Goal: Find specific page/section: Find specific page/section

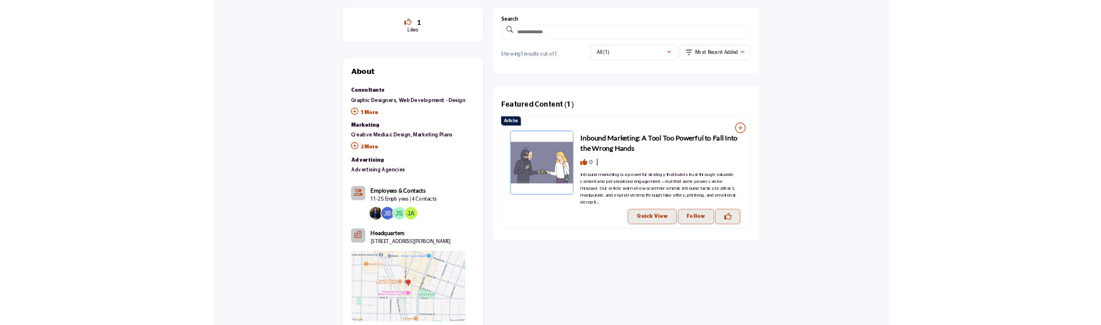
scroll to position [344, 0]
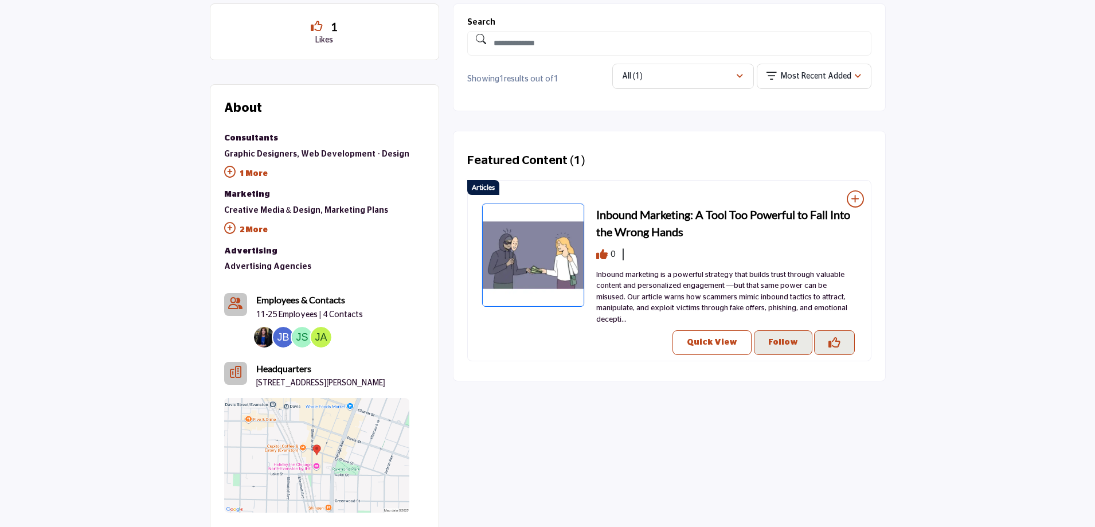
click at [720, 338] on button "Quick View" at bounding box center [712, 342] width 79 height 25
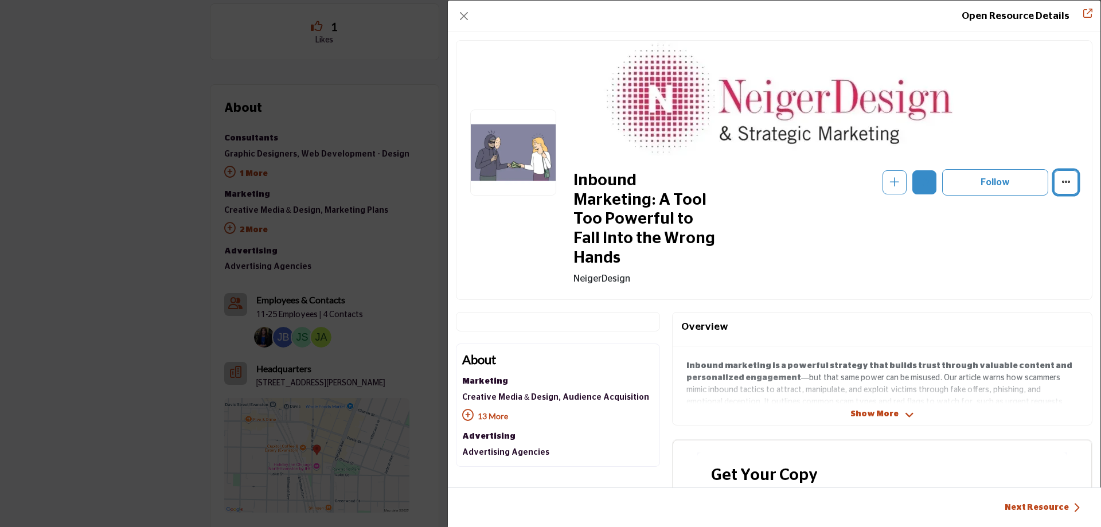
click at [1054, 181] on button "More Options" at bounding box center [1066, 182] width 24 height 24
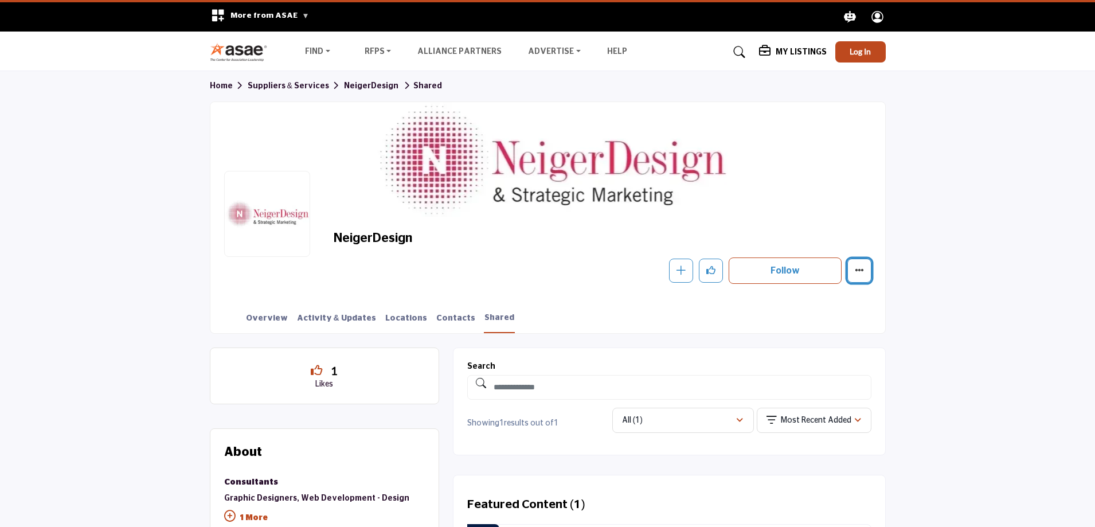
click at [868, 269] on button "More details" at bounding box center [859, 271] width 24 height 24
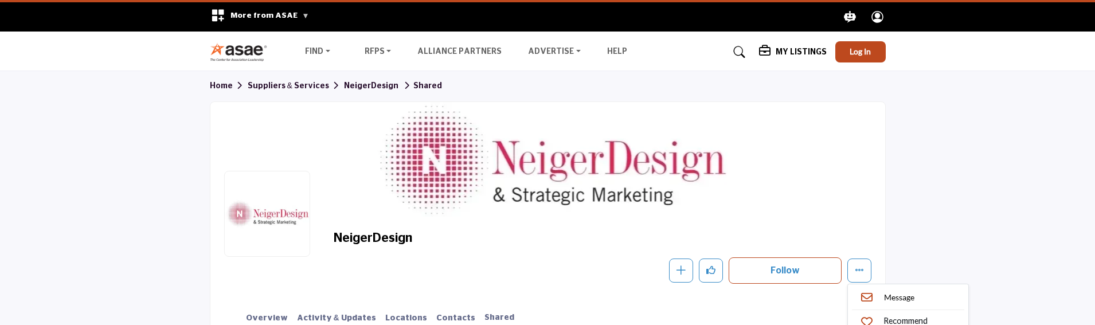
scroll to position [115, 0]
